Goal: Find specific page/section: Find specific page/section

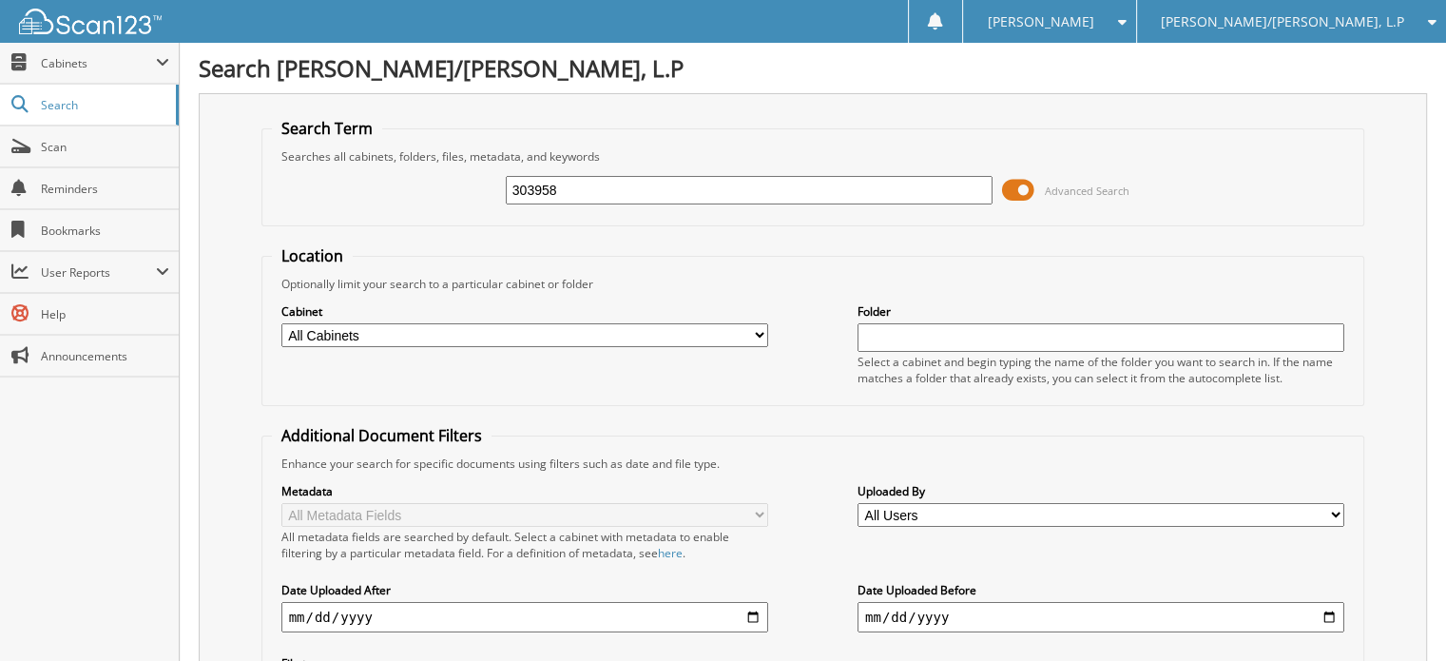
type input "303958"
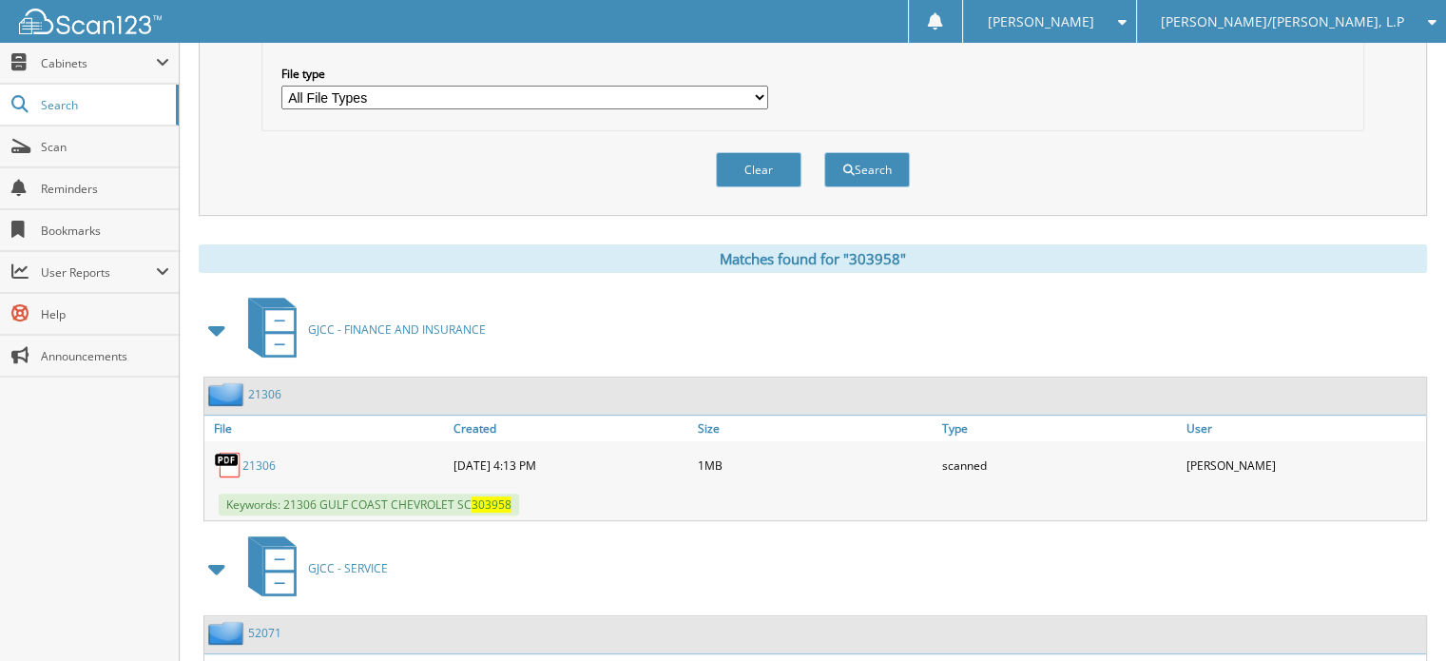
scroll to position [721, 0]
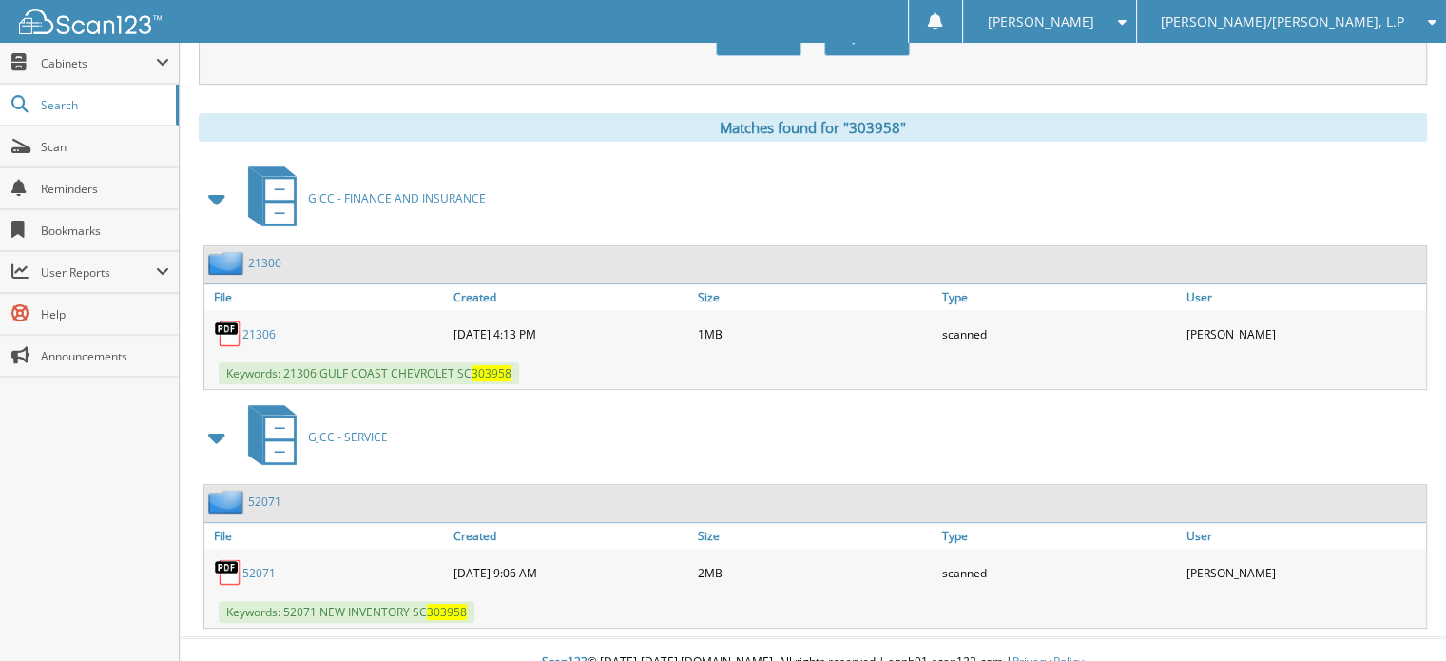
click at [267, 326] on link "21306" at bounding box center [259, 334] width 33 height 16
